Goal: Information Seeking & Learning: Learn about a topic

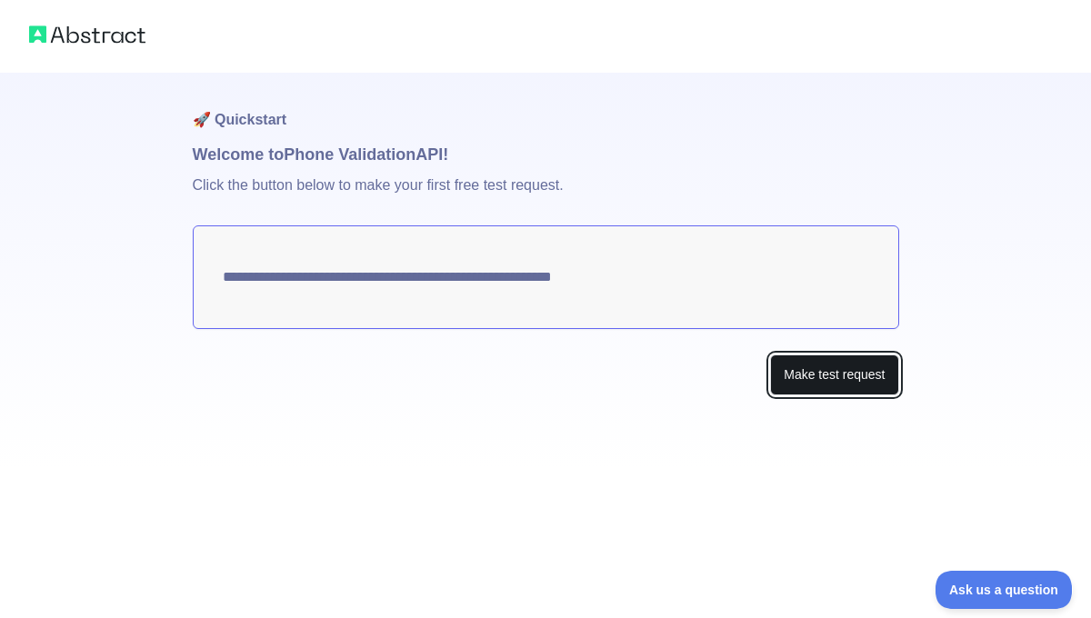
click at [777, 383] on button "Make test request" at bounding box center [834, 374] width 128 height 41
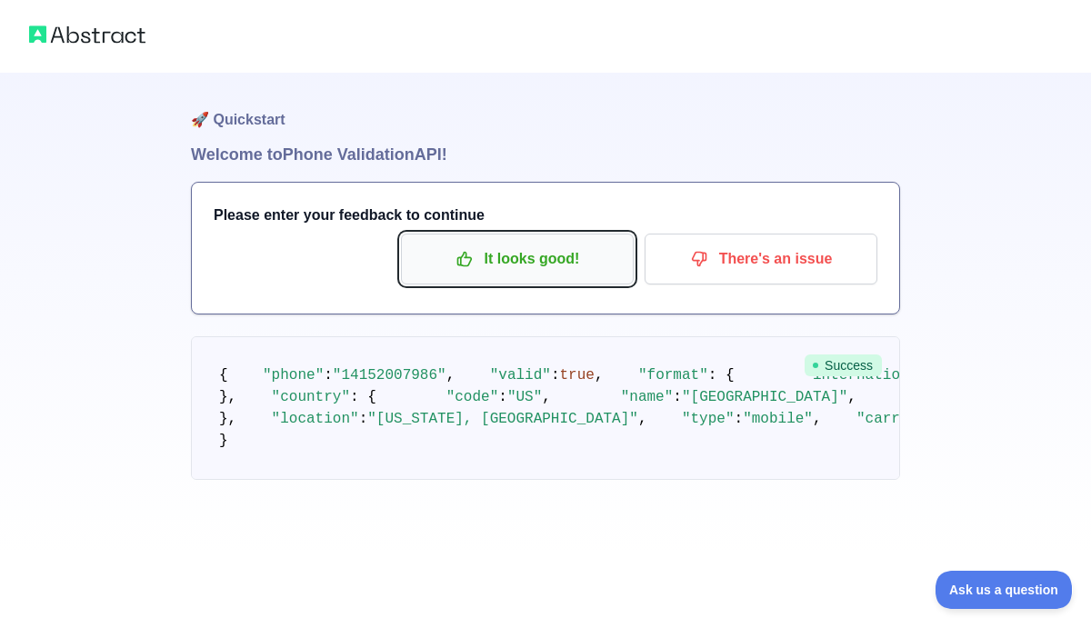
click at [570, 259] on p "It looks good!" at bounding box center [516, 259] width 205 height 31
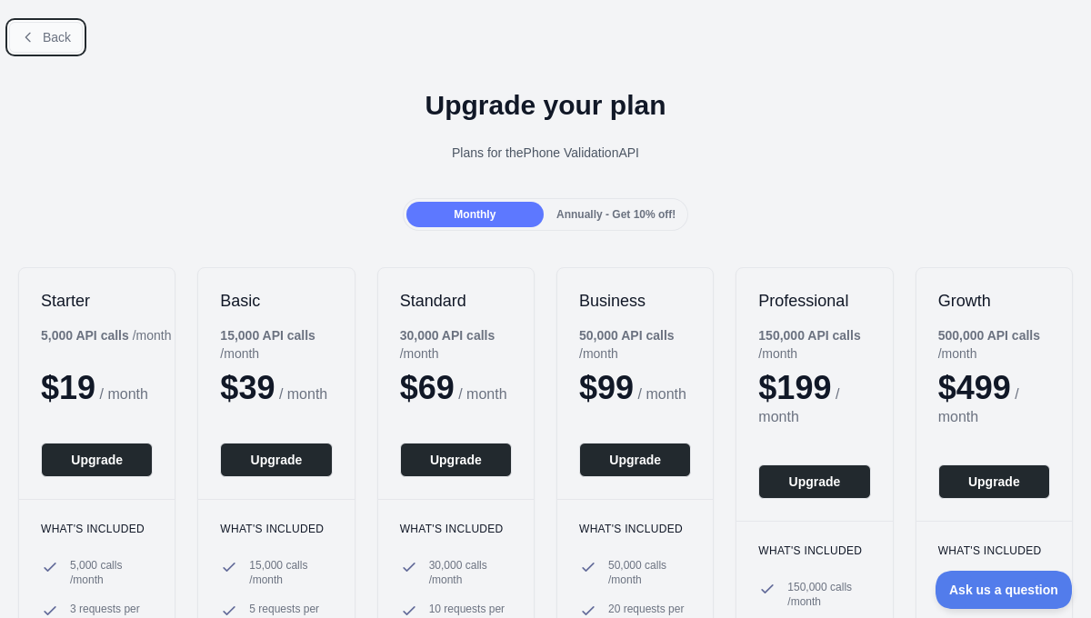
click at [54, 31] on span "Back" at bounding box center [57, 37] width 28 height 15
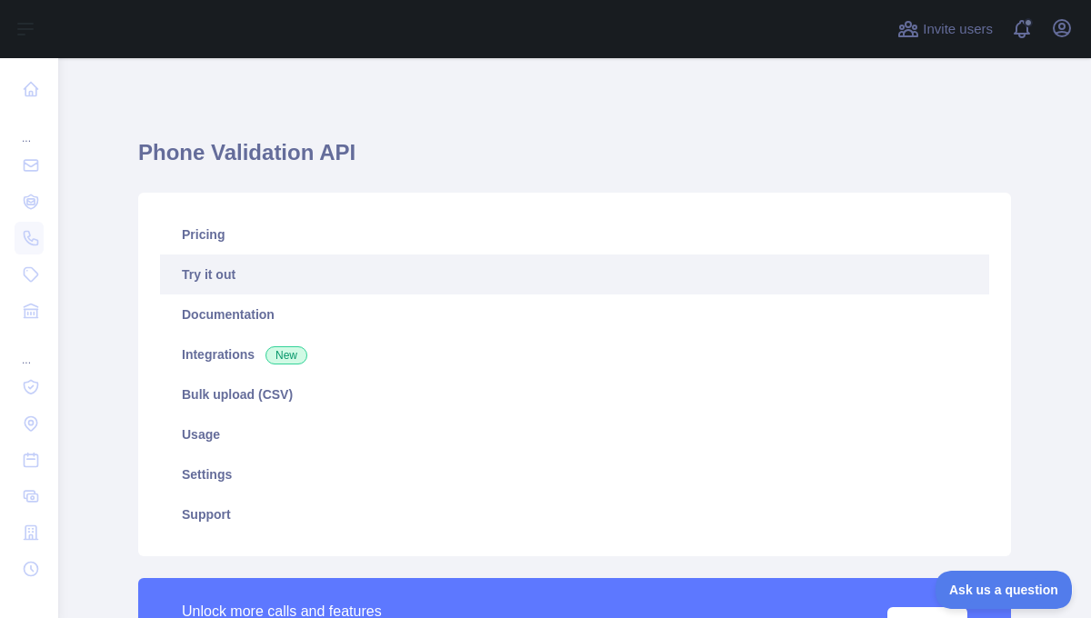
click at [302, 268] on link "Try it out" at bounding box center [574, 274] width 829 height 40
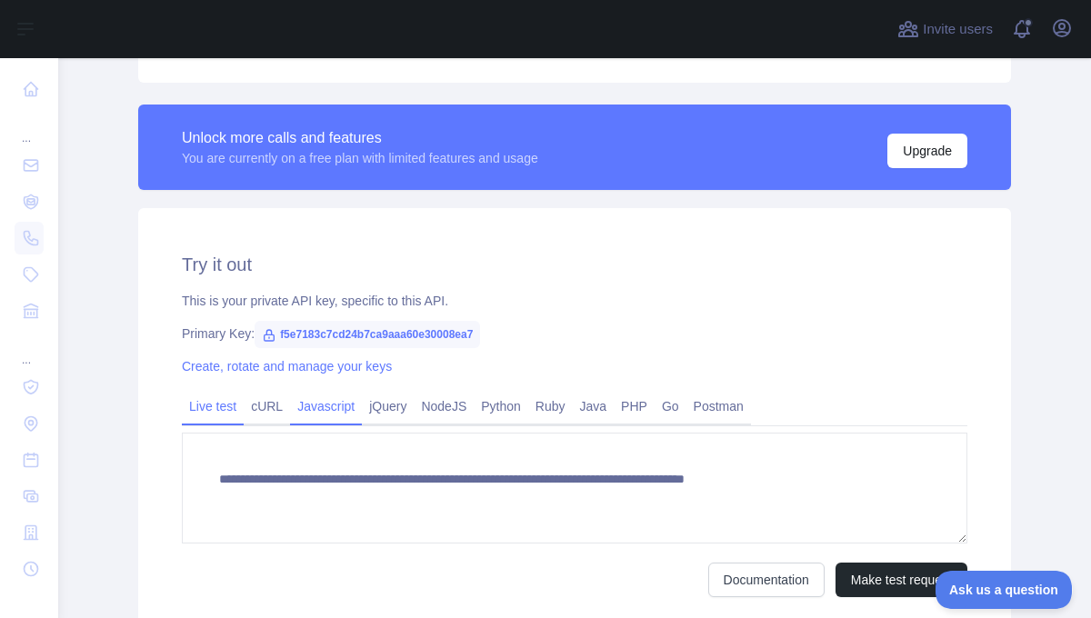
scroll to position [507, 0]
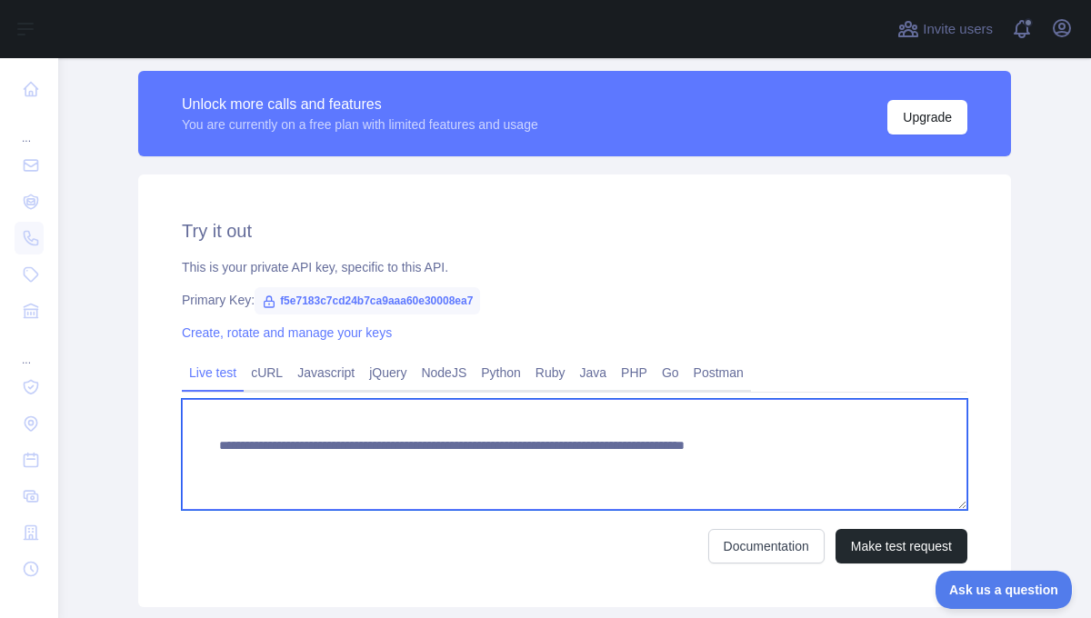
click at [383, 445] on textarea "**********" at bounding box center [574, 454] width 785 height 111
click at [734, 450] on textarea "**********" at bounding box center [574, 454] width 785 height 111
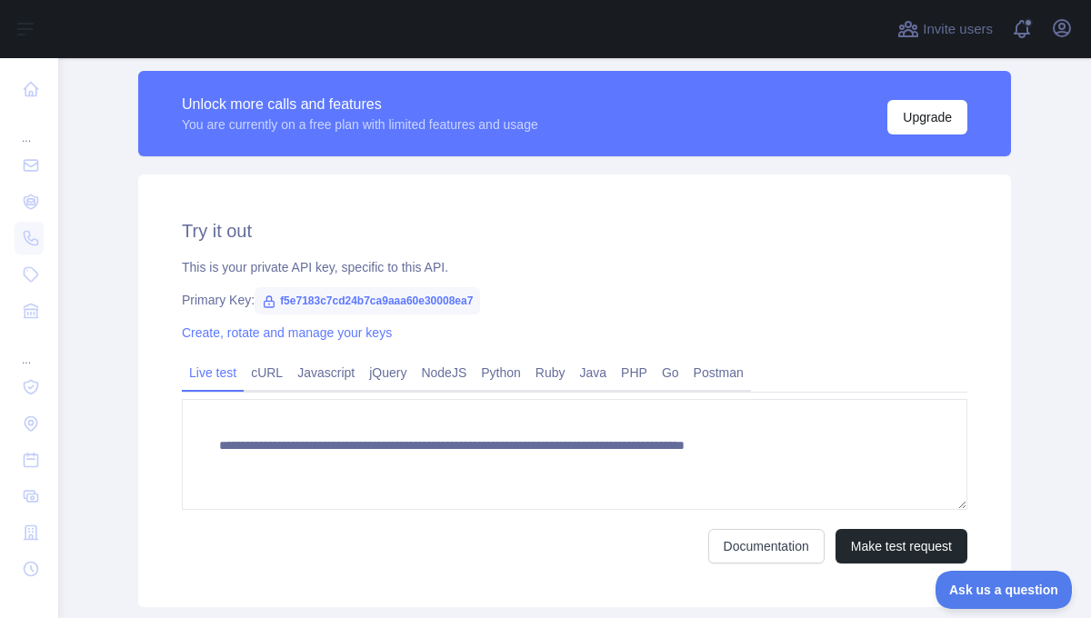
click at [921, 380] on div "Live test cURL Javascript jQuery NodeJS Python Ruby Java PHP Go Postman" at bounding box center [574, 374] width 785 height 36
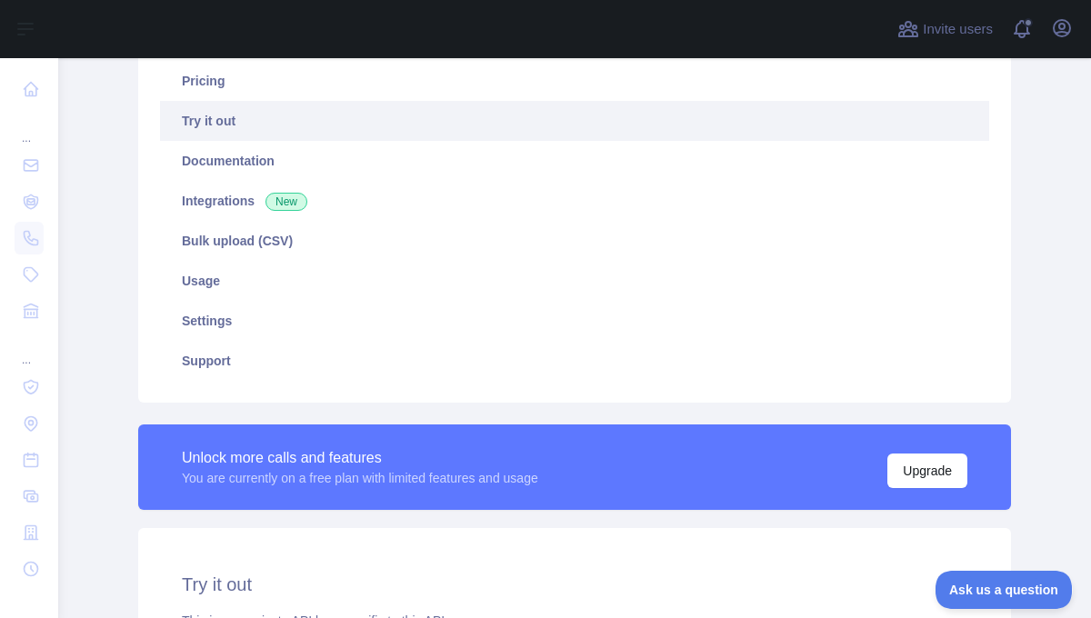
scroll to position [95, 0]
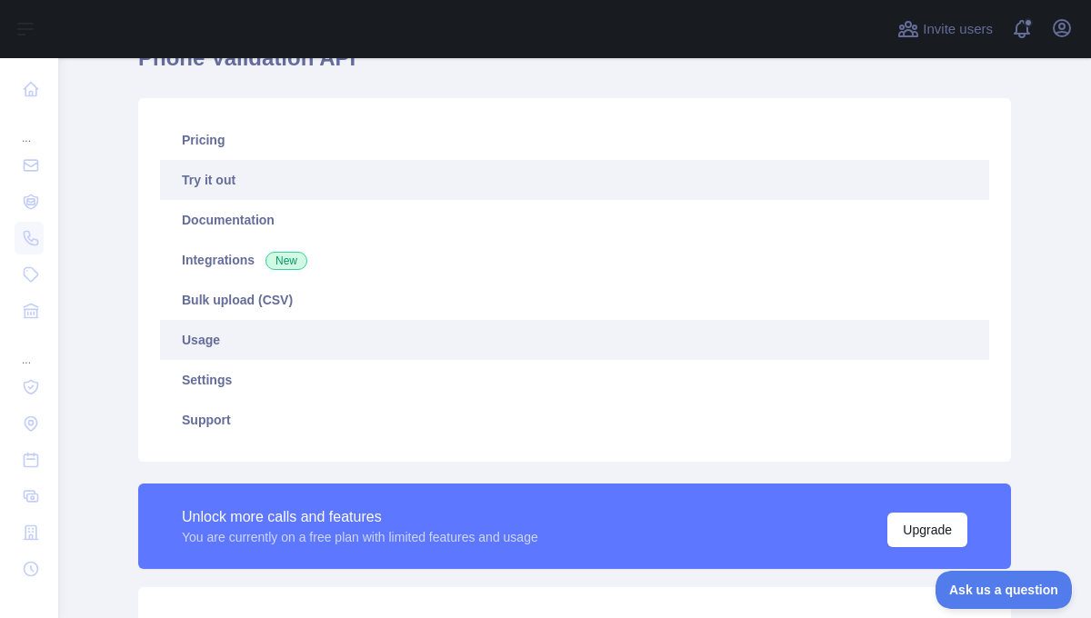
click at [231, 337] on link "Usage" at bounding box center [574, 340] width 829 height 40
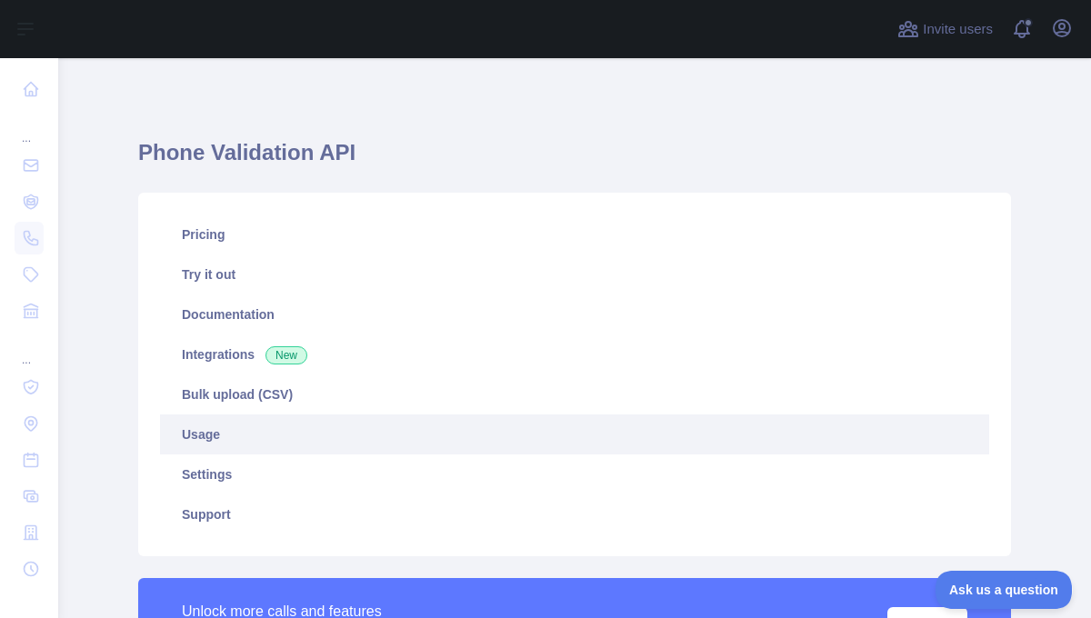
click at [229, 446] on link "Usage" at bounding box center [574, 434] width 829 height 40
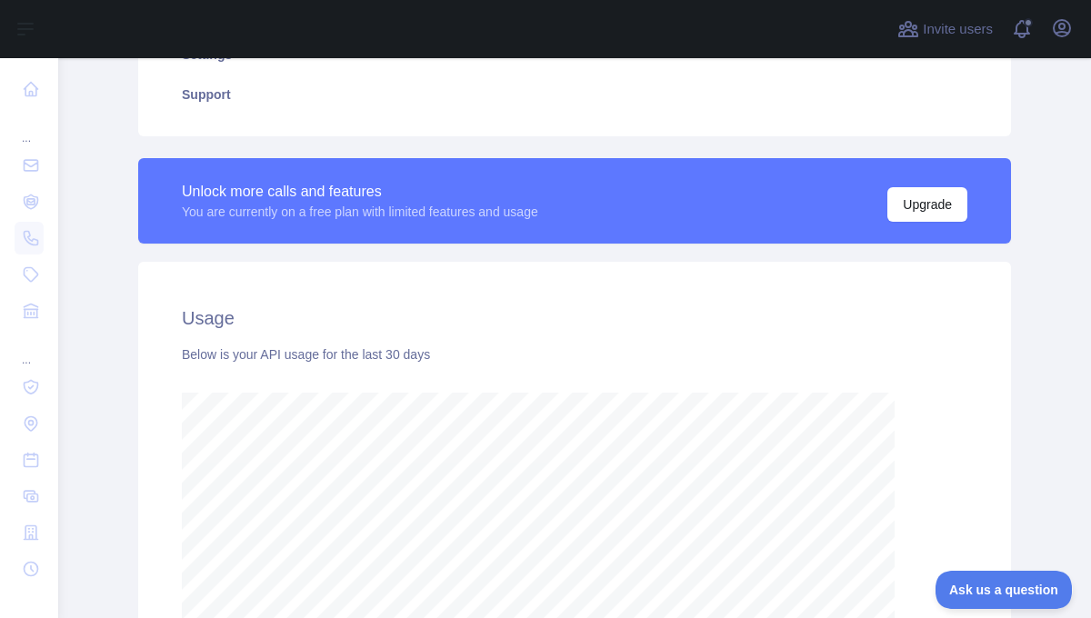
scroll to position [908196, 907724]
